Goal: Find specific page/section: Find specific page/section

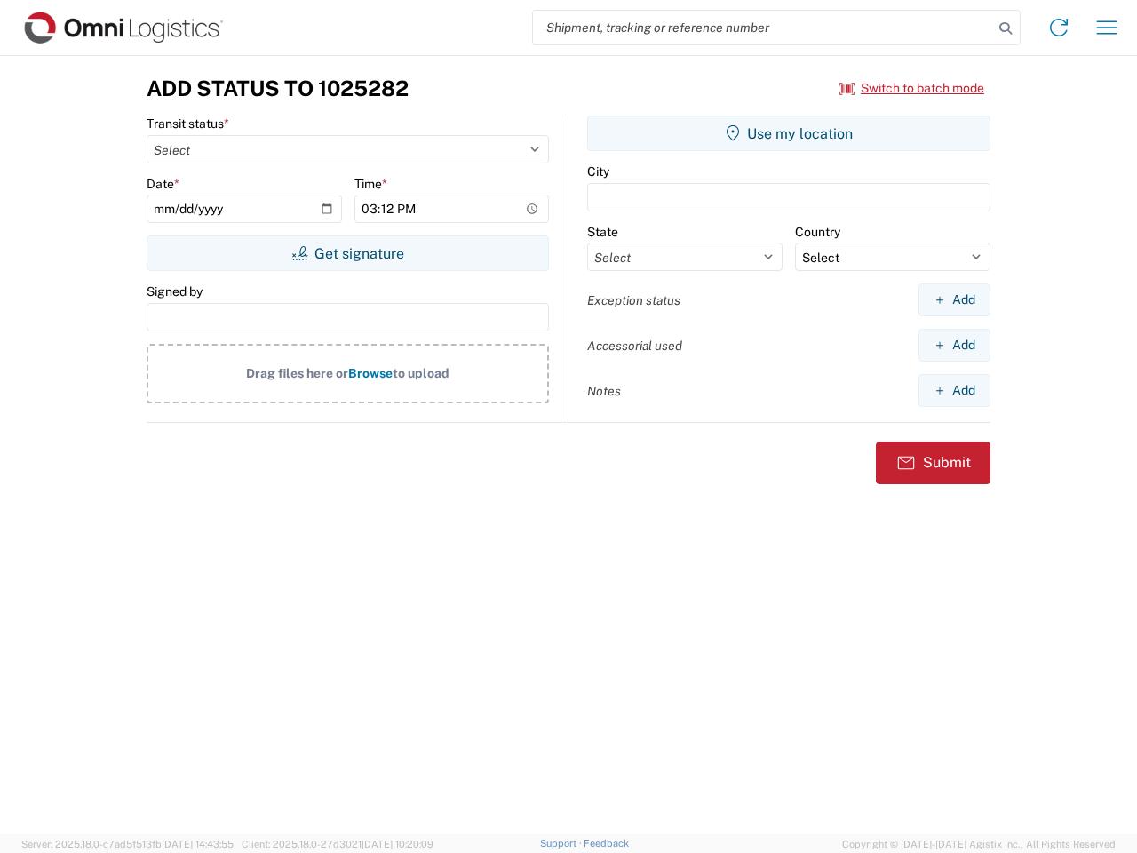
click at [763, 28] on input "search" at bounding box center [763, 28] width 460 height 34
click at [1006, 28] on icon at bounding box center [1005, 28] width 25 height 25
click at [1059, 28] on icon at bounding box center [1059, 27] width 28 height 28
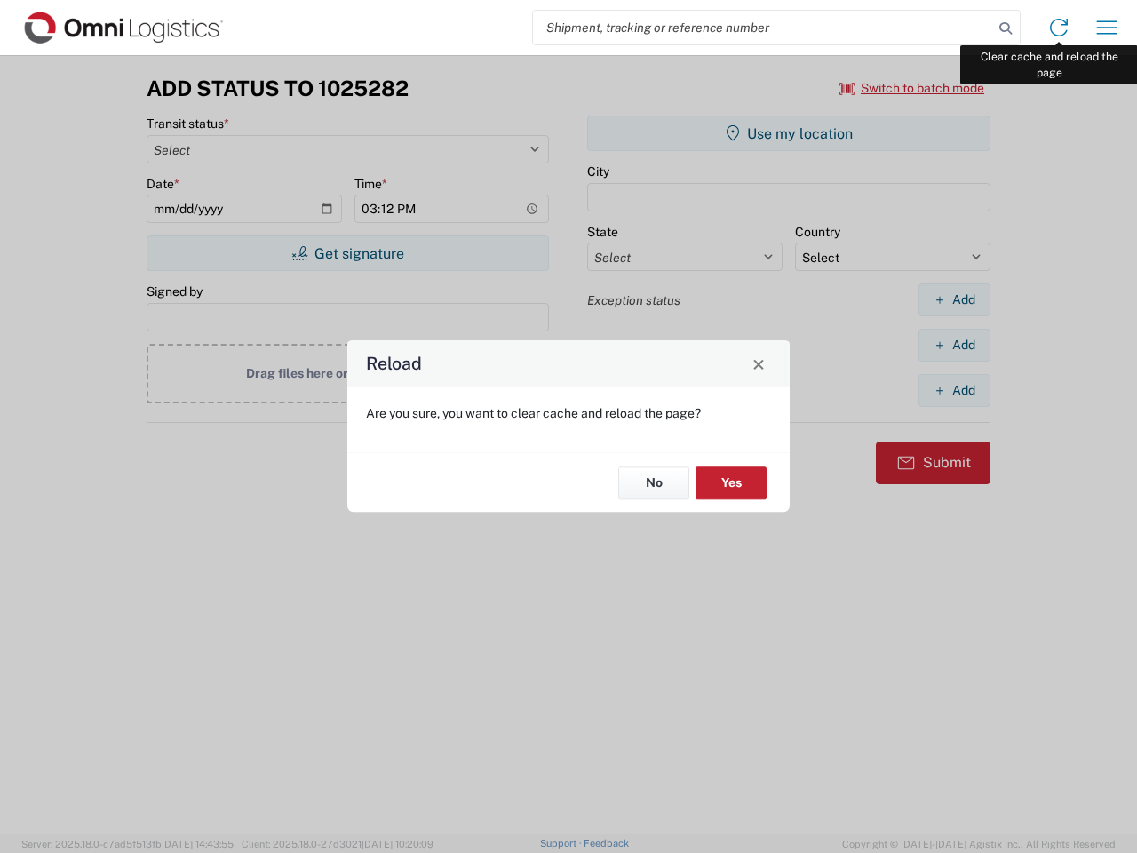
click at [1107, 28] on div "Reload Are you sure, you want to clear cache and reload the page? No Yes" at bounding box center [568, 426] width 1137 height 853
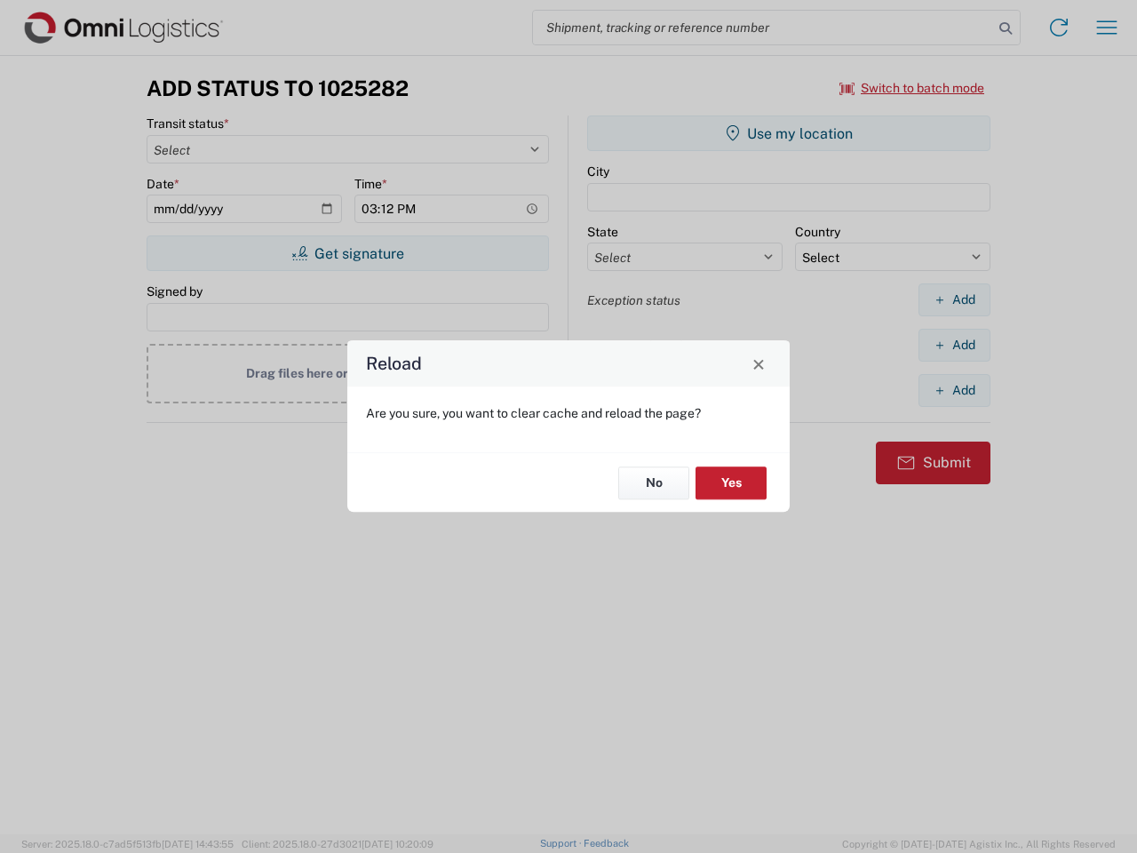
click at [912, 88] on div "Reload Are you sure, you want to clear cache and reload the page? No Yes" at bounding box center [568, 426] width 1137 height 853
click at [347, 253] on div "Reload Are you sure, you want to clear cache and reload the page? No Yes" at bounding box center [568, 426] width 1137 height 853
click at [789, 133] on div "Reload Are you sure, you want to clear cache and reload the page? No Yes" at bounding box center [568, 426] width 1137 height 853
click at [954, 299] on div "Reload Are you sure, you want to clear cache and reload the page? No Yes" at bounding box center [568, 426] width 1137 height 853
click at [954, 345] on div "Reload Are you sure, you want to clear cache and reload the page? No Yes" at bounding box center [568, 426] width 1137 height 853
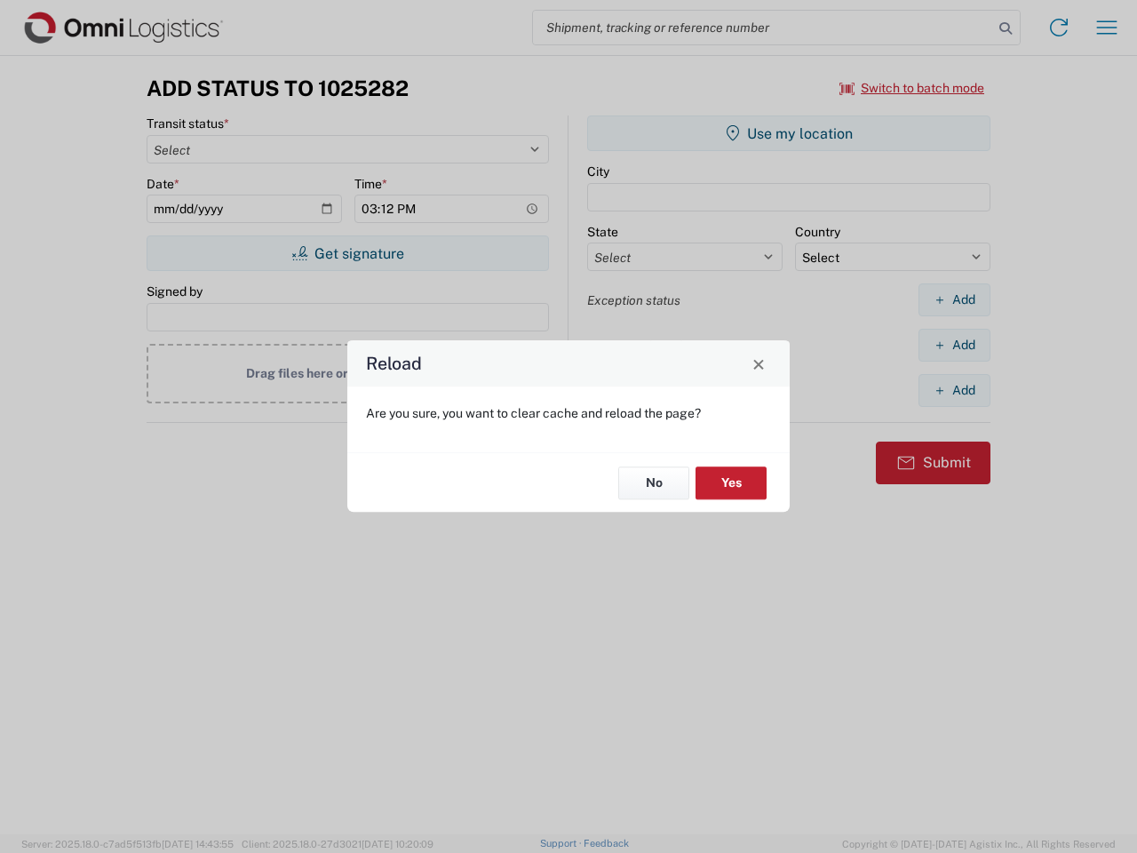
click at [954, 390] on div "Reload Are you sure, you want to clear cache and reload the page? No Yes" at bounding box center [568, 426] width 1137 height 853
